Goal: Information Seeking & Learning: Learn about a topic

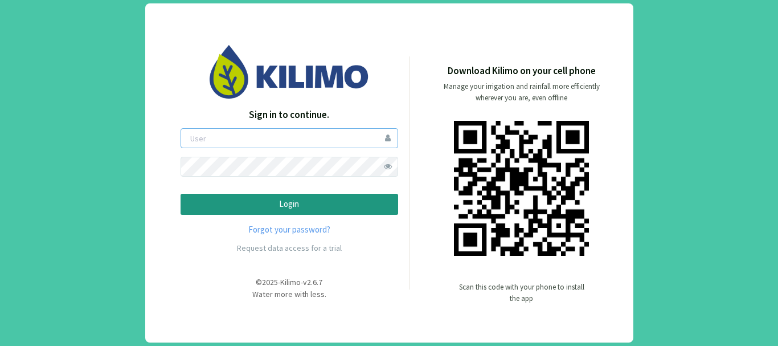
type input "saima"
click at [287, 213] on button "Login" at bounding box center [290, 204] width 218 height 21
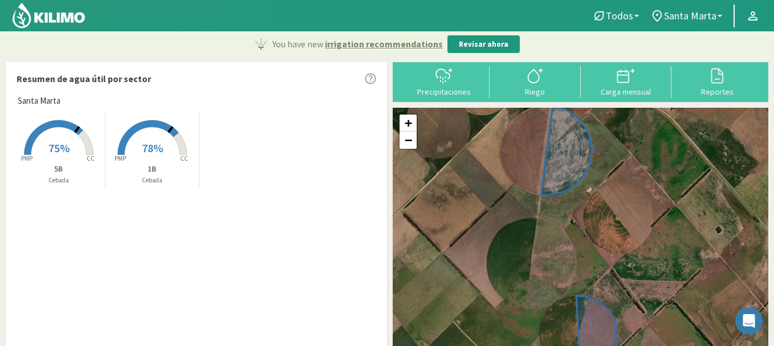
click at [60, 133] on rect at bounding box center [58, 156] width 91 height 91
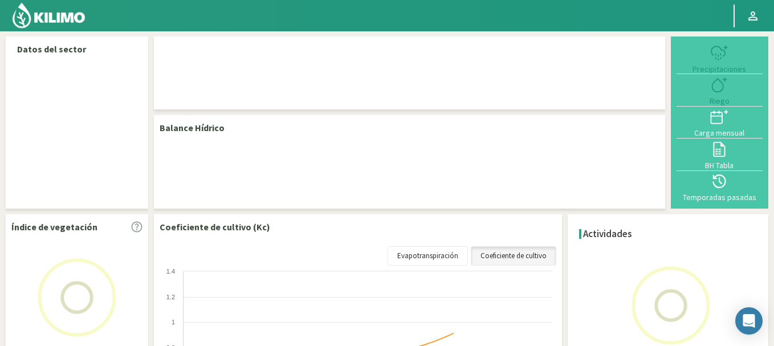
select select "1: Object"
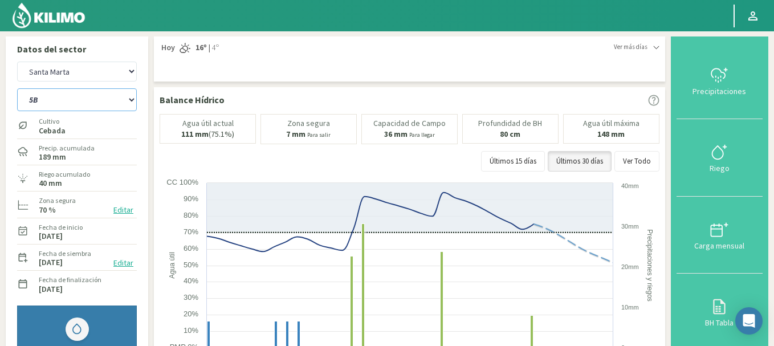
click at [107, 99] on select "1B 5B" at bounding box center [77, 99] width 120 height 23
select select "0: Object"
click at [17, 88] on select "1B 5B" at bounding box center [77, 99] width 120 height 23
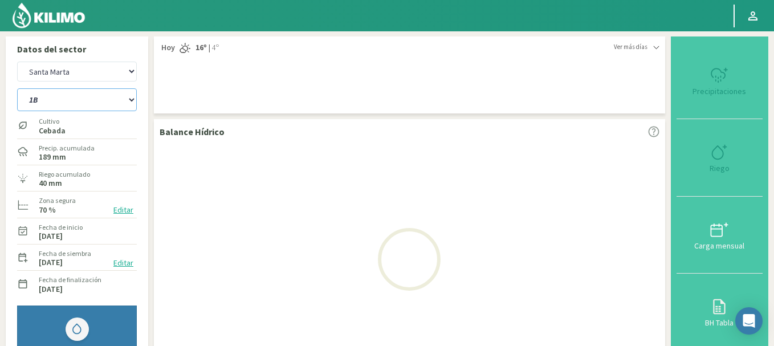
select select "3: Object"
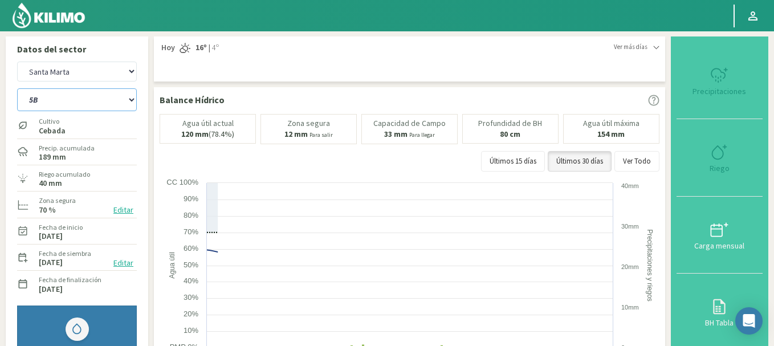
select select "2: Object"
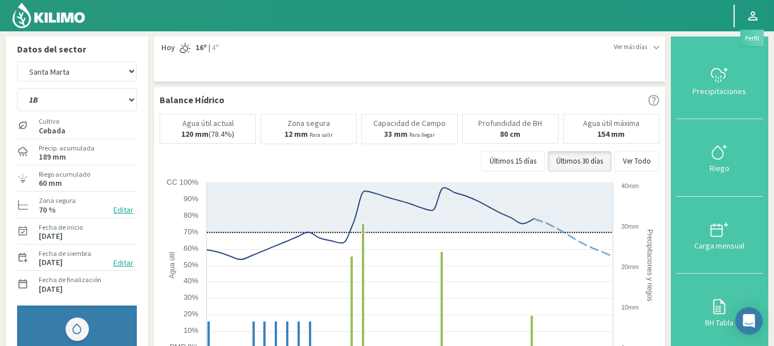
click at [758, 18] on icon at bounding box center [753, 16] width 14 height 14
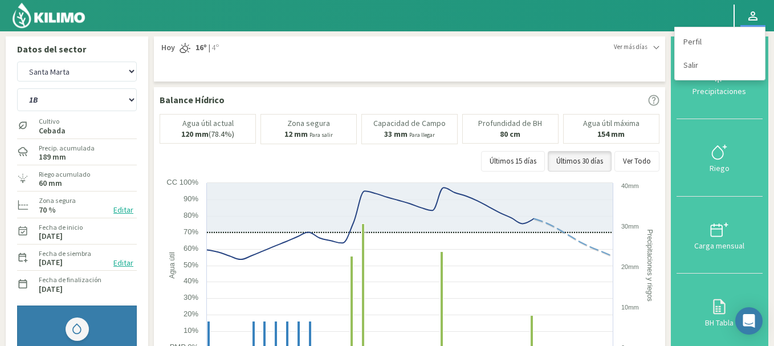
click at [9, 200] on div "Datos del sector San [STREET_ADDRESS][PERSON_NAME] Cultivo Cebada Precip. acumu…" at bounding box center [77, 234] width 142 height 397
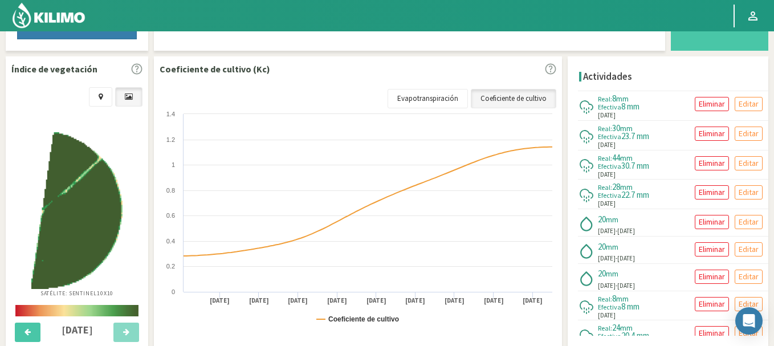
scroll to position [410, 0]
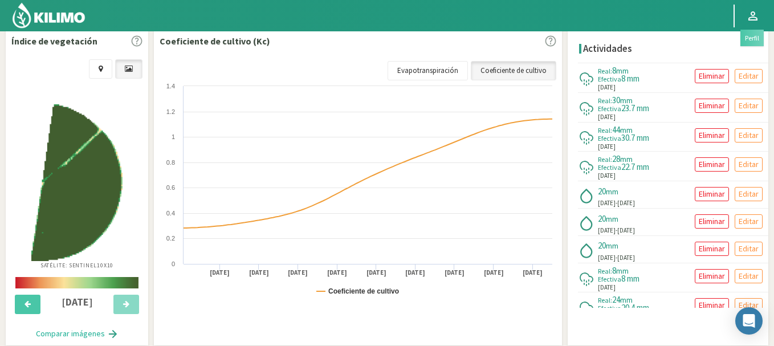
click at [752, 14] on icon at bounding box center [753, 16] width 14 height 14
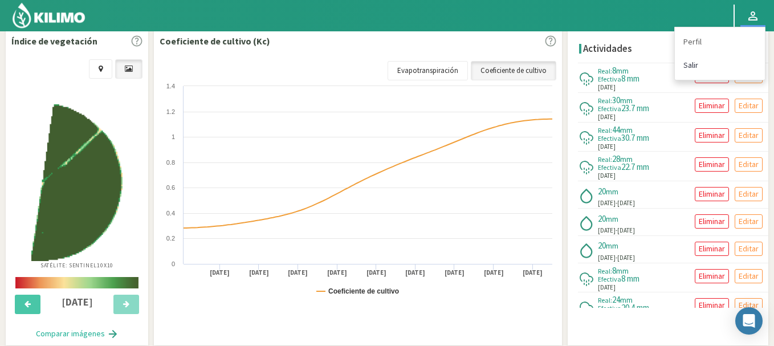
click at [696, 70] on link "Salir" at bounding box center [720, 65] width 90 height 23
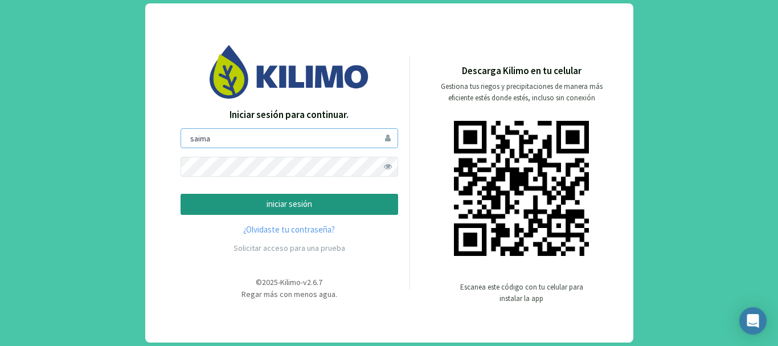
click at [283, 145] on input "saima" at bounding box center [290, 138] width 218 height 20
type input "sanpatricio"
click at [287, 203] on p "iniciar sesión" at bounding box center [289, 204] width 198 height 13
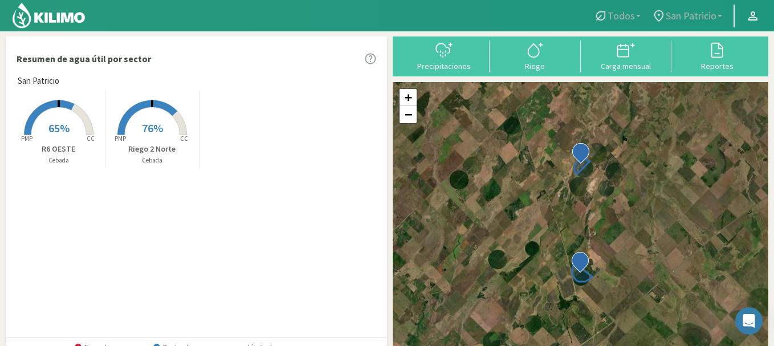
click at [58, 124] on span "65%" at bounding box center [58, 128] width 21 height 14
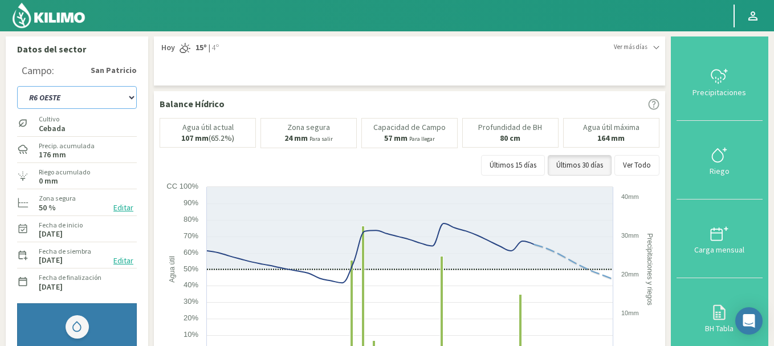
click at [48, 93] on select "R6 OESTE Riego 2 Norte" at bounding box center [77, 97] width 120 height 23
click at [17, 86] on select "R6 OESTE Riego 2 Norte" at bounding box center [77, 97] width 120 height 23
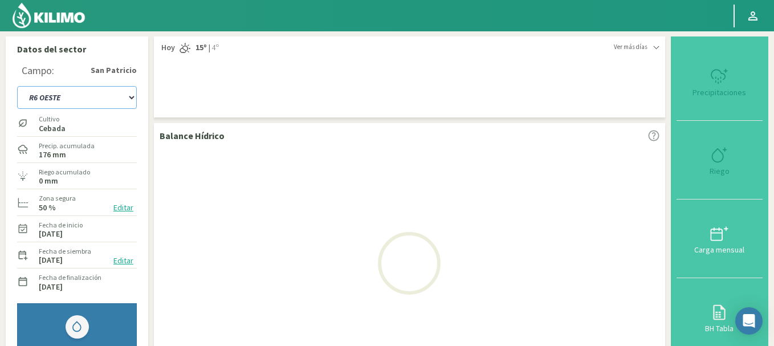
select select "3: Object"
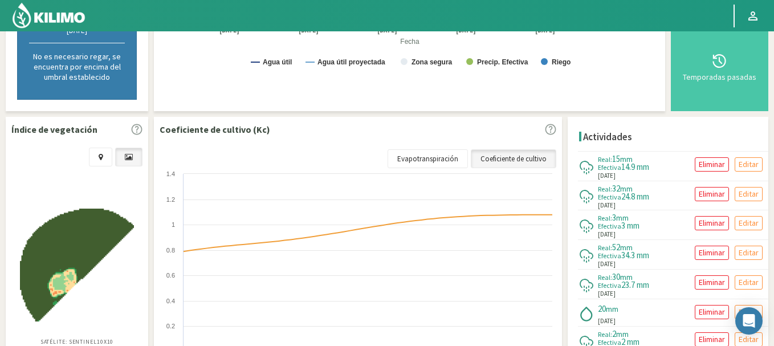
scroll to position [342, 0]
